Goal: Find contact information: Find contact information

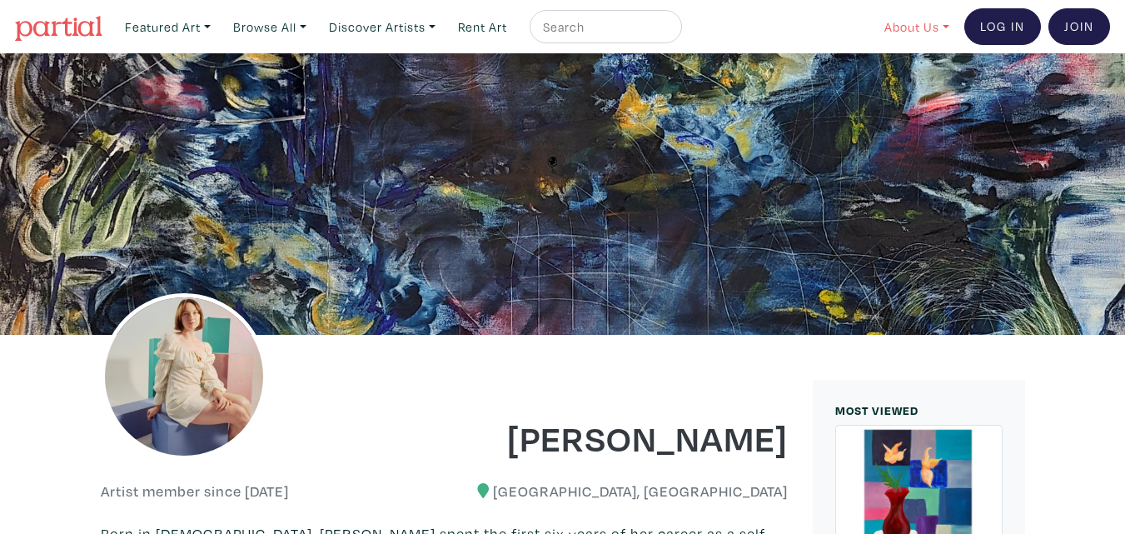
click at [902, 27] on link "About Us" at bounding box center [917, 27] width 80 height 34
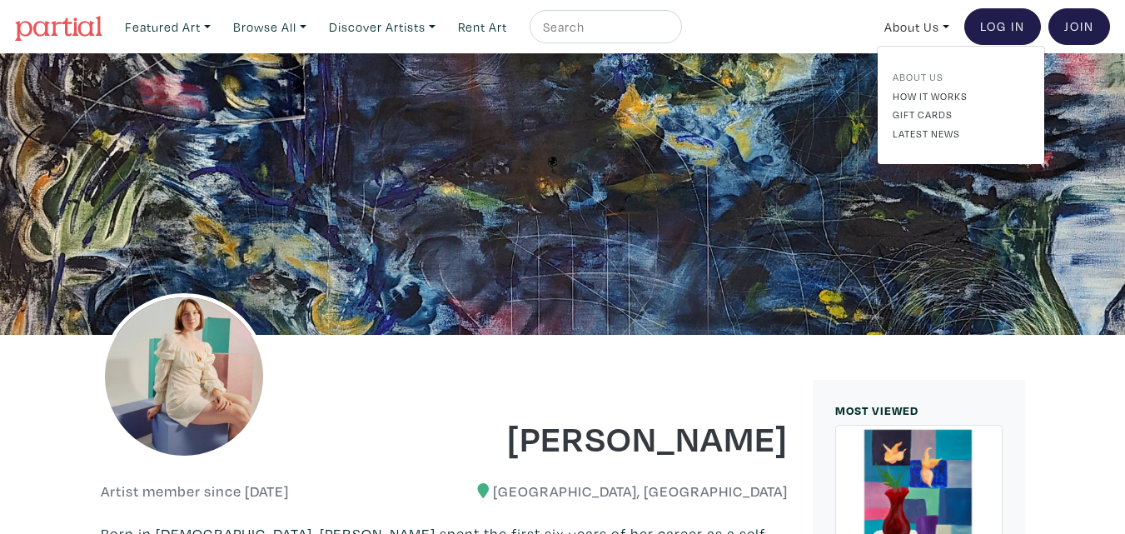
click at [916, 70] on link "About Us" at bounding box center [961, 76] width 137 height 15
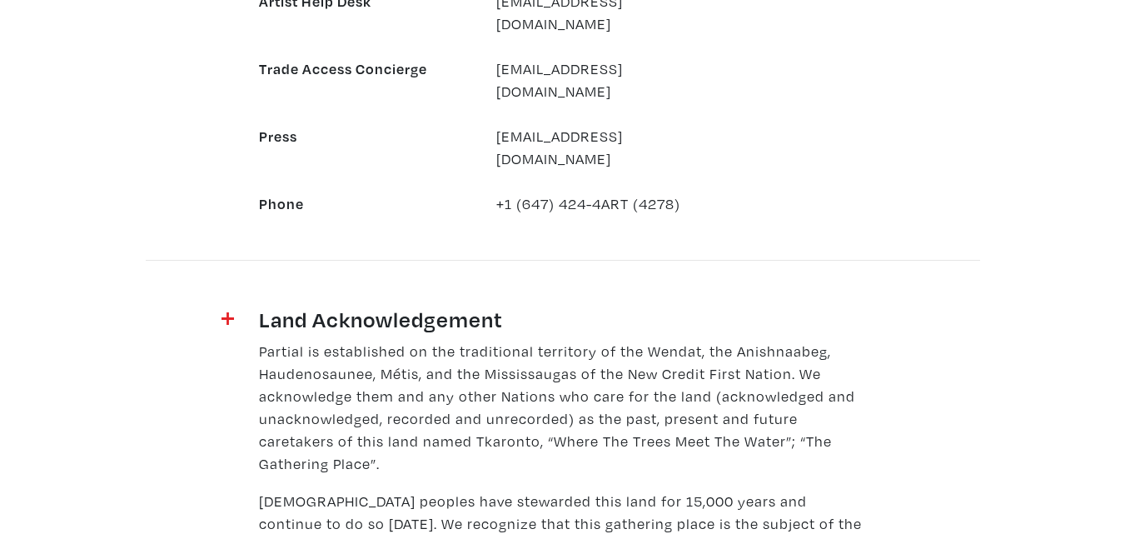
scroll to position [1916, 0]
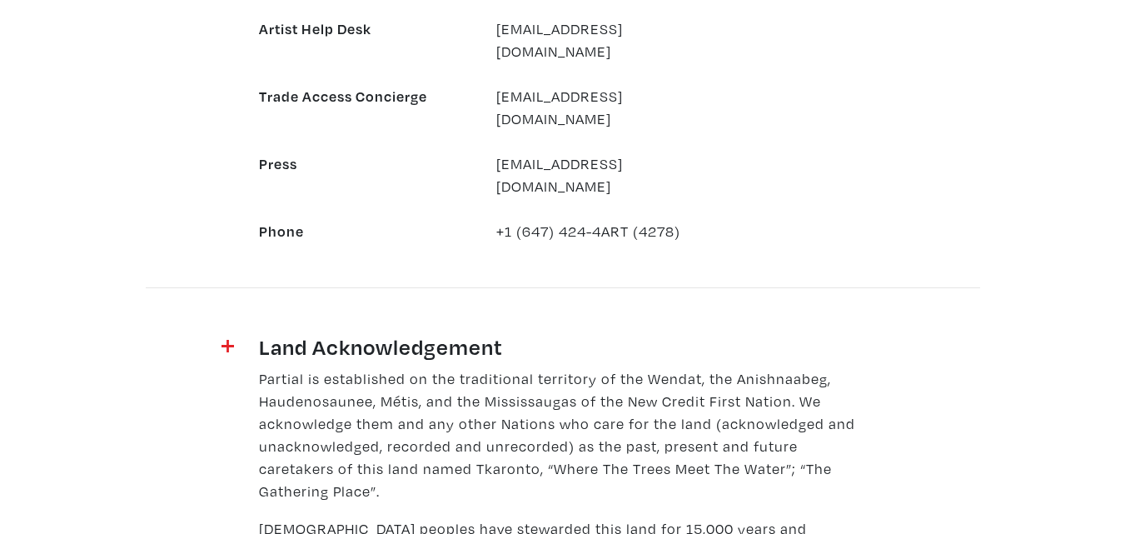
click at [691, 77] on div "General inquiries / Just saying ‘hi’ hello@partial.gallery Customer Care Desk c…" at bounding box center [484, 51] width 475 height 382
drag, startPoint x: 504, startPoint y: 138, endPoint x: 699, endPoint y: 137, distance: 194.9
click at [699, 220] on div "+1 (647) 424-4ART (4278)" at bounding box center [602, 231] width 237 height 22
copy div "1 (647) 424-4ART (4278)"
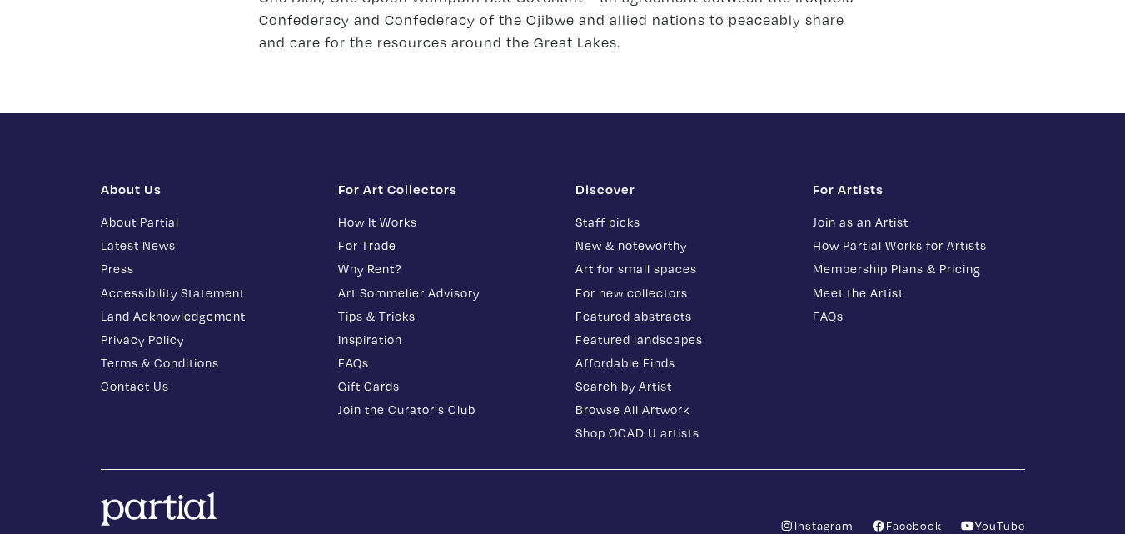
scroll to position [2494, 0]
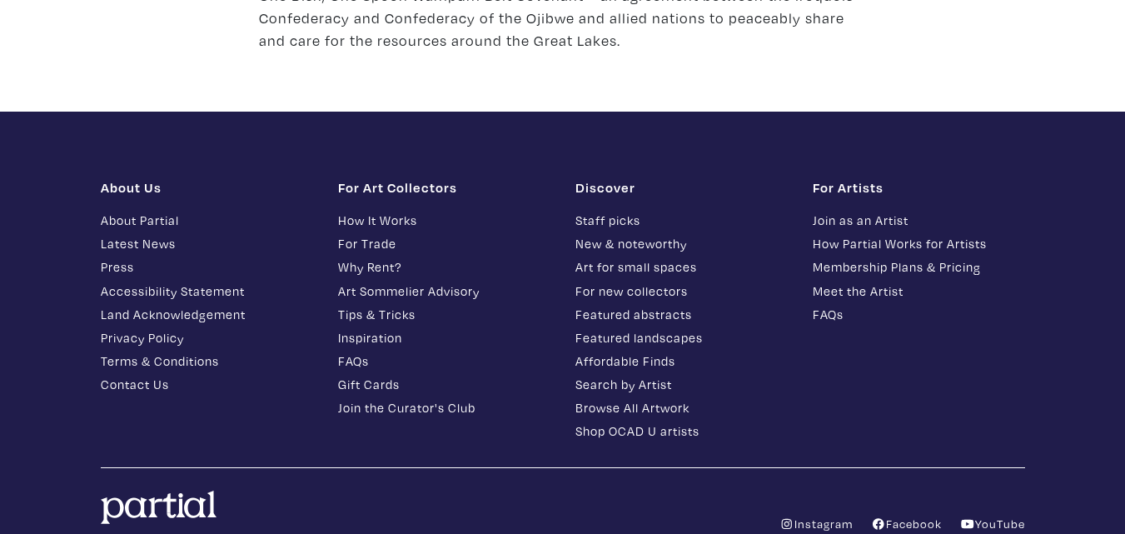
click at [902, 516] on link "Facebook" at bounding box center [906, 524] width 71 height 16
